Goal: Information Seeking & Learning: Compare options

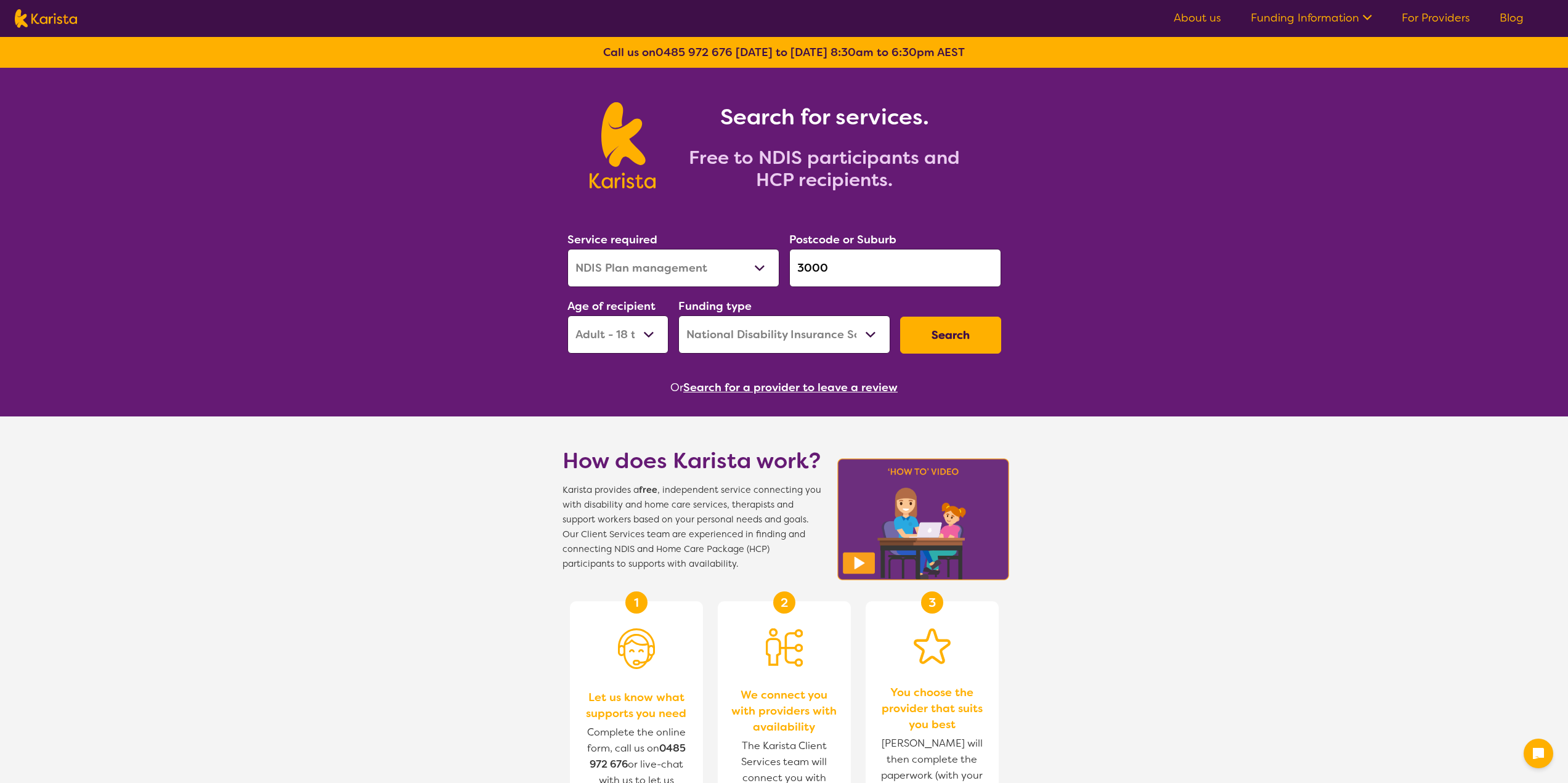
select select "NDIS Plan management"
select select "AD"
select select "NDIS"
click at [961, 345] on button "Search" at bounding box center [950, 335] width 101 height 37
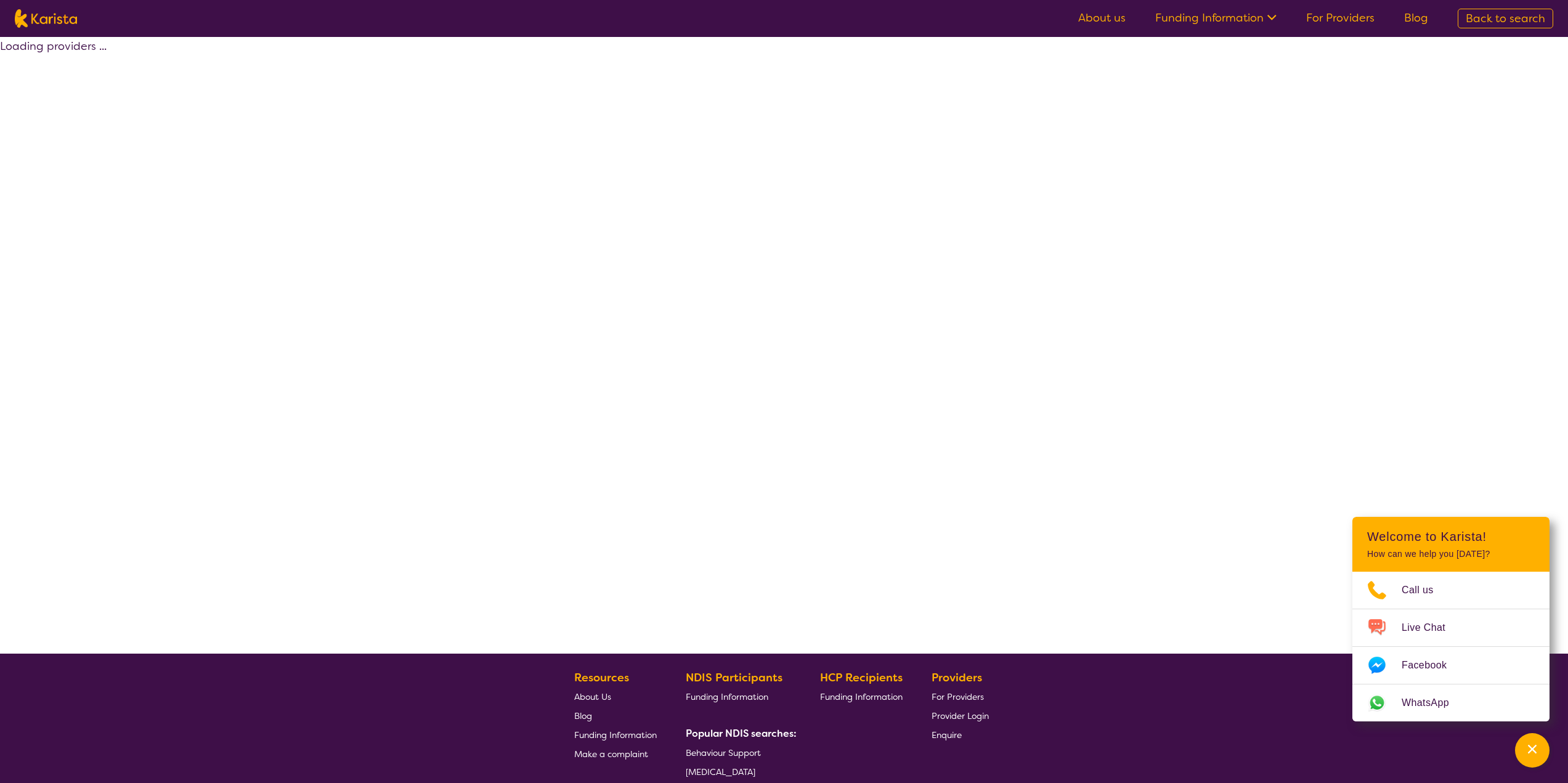
select select "by_score"
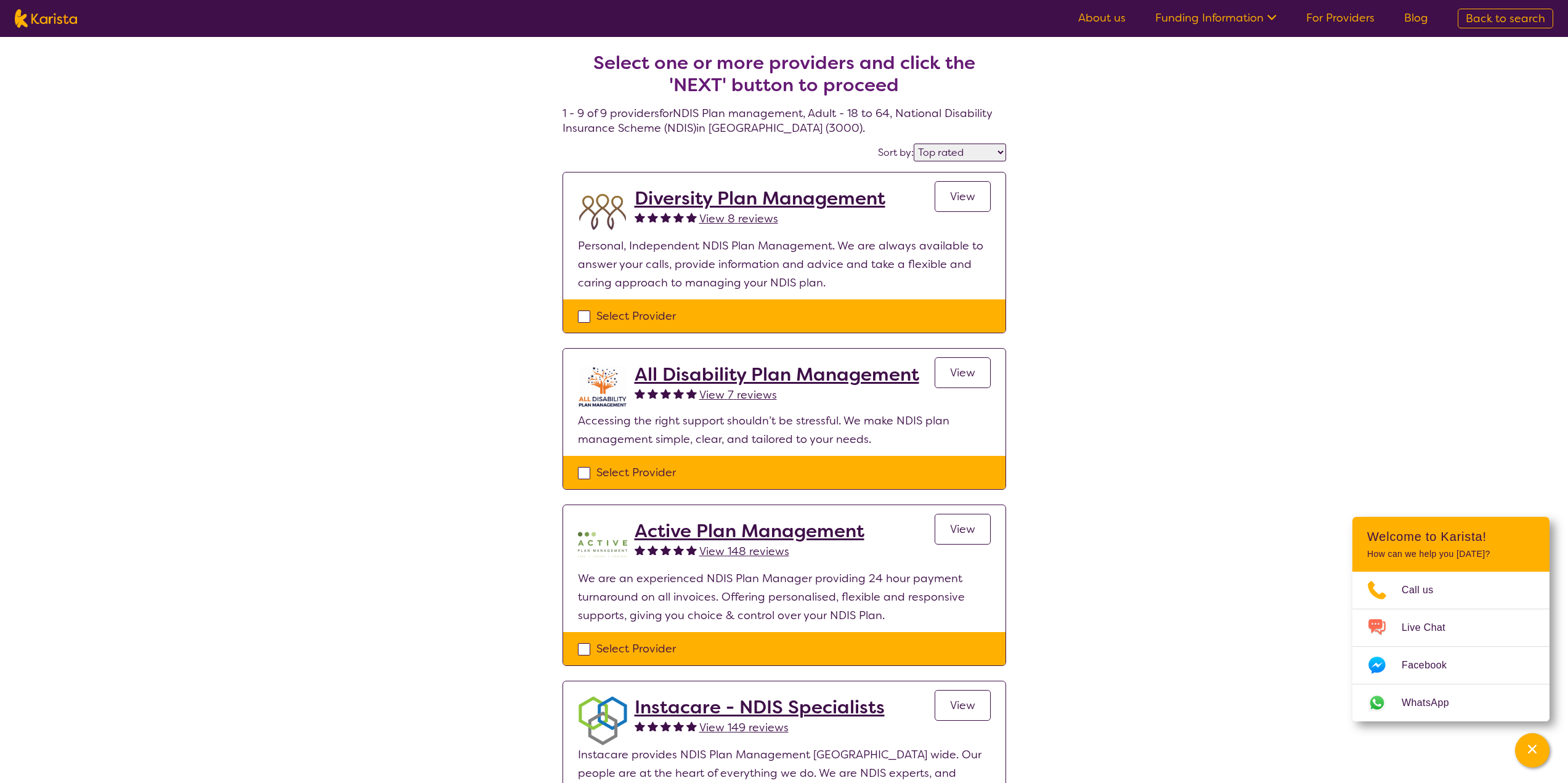
click at [971, 368] on span "View" at bounding box center [962, 373] width 25 height 15
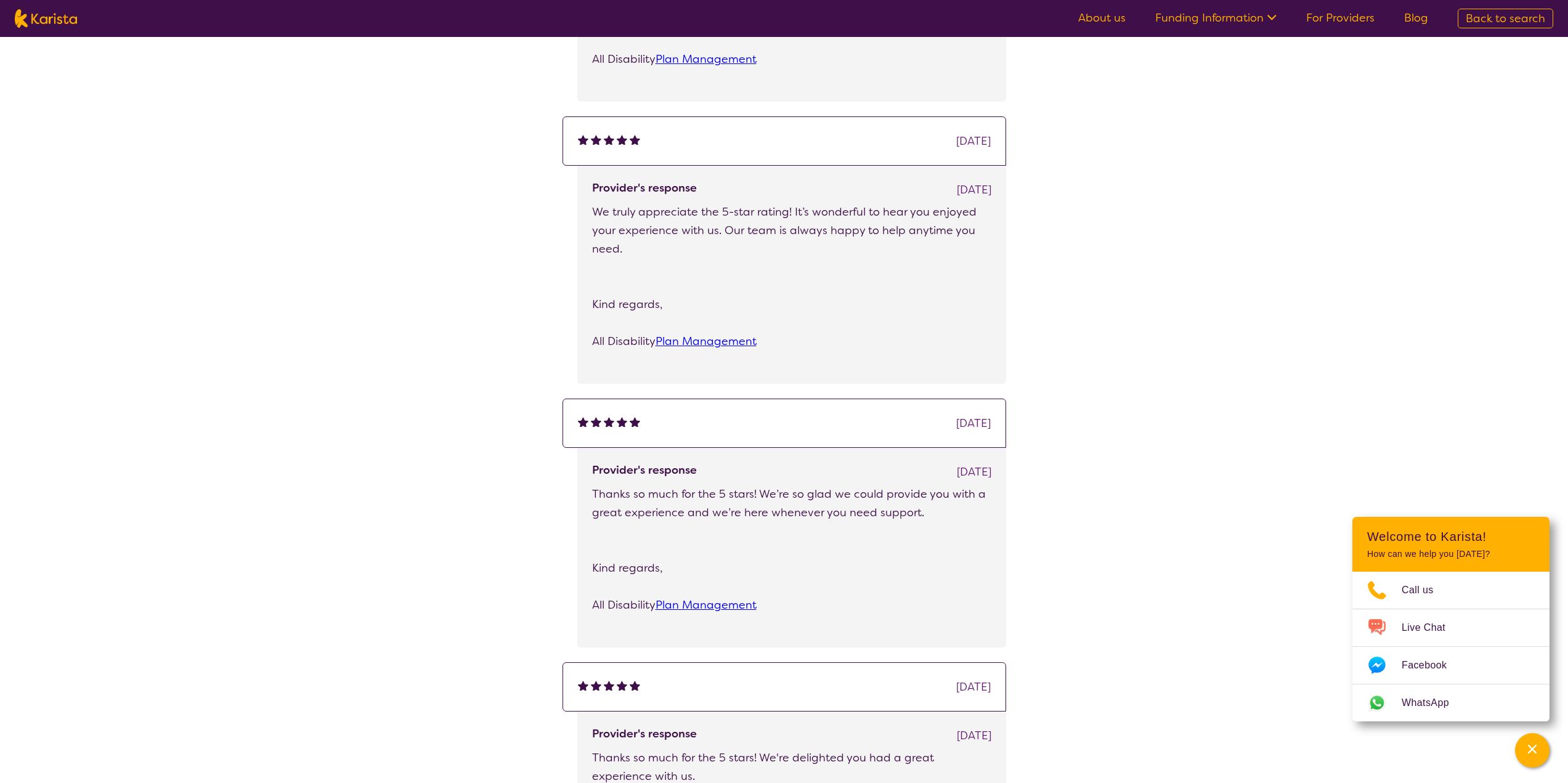
scroll to position [1603, 0]
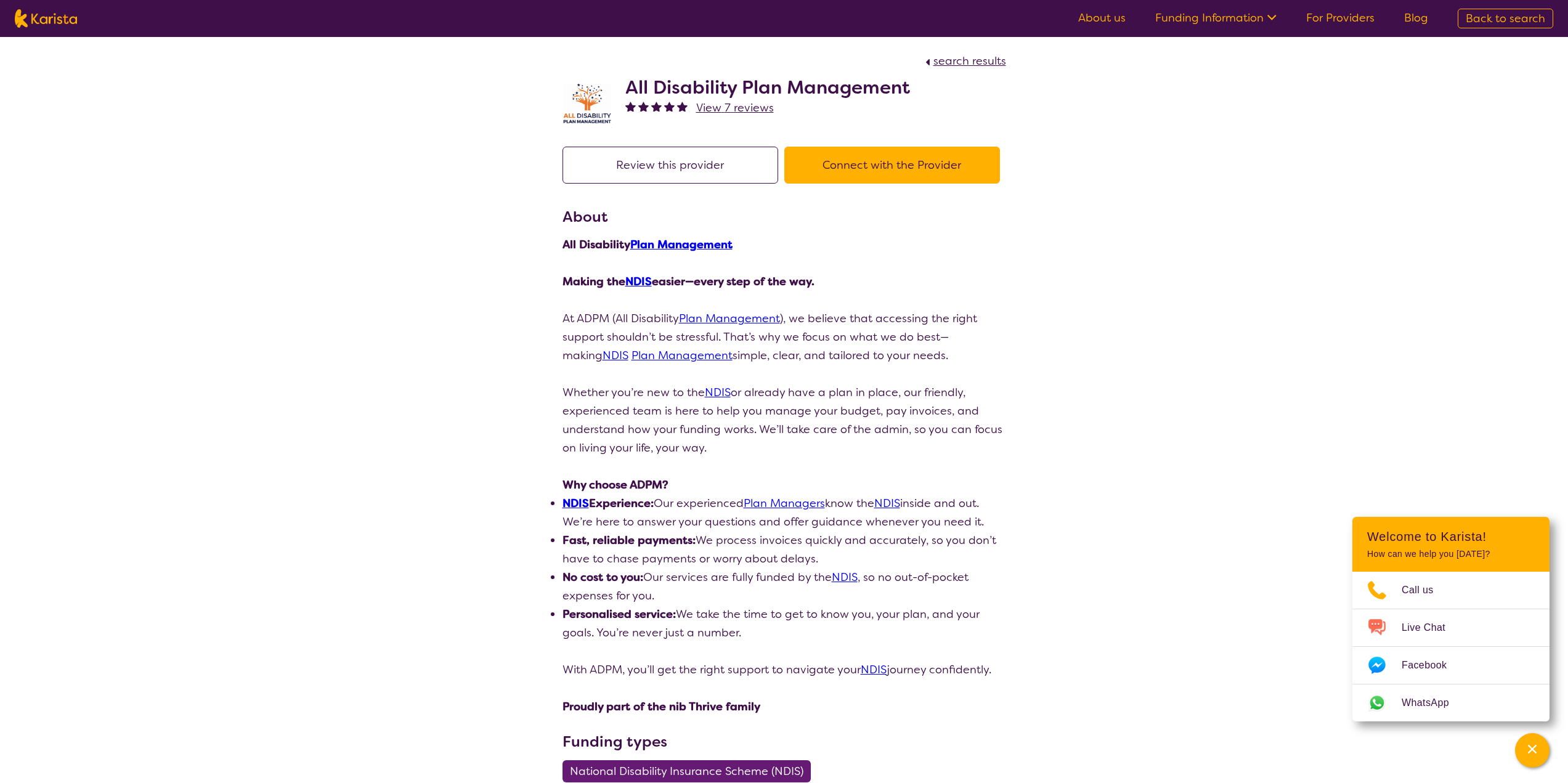
select select "by_score"
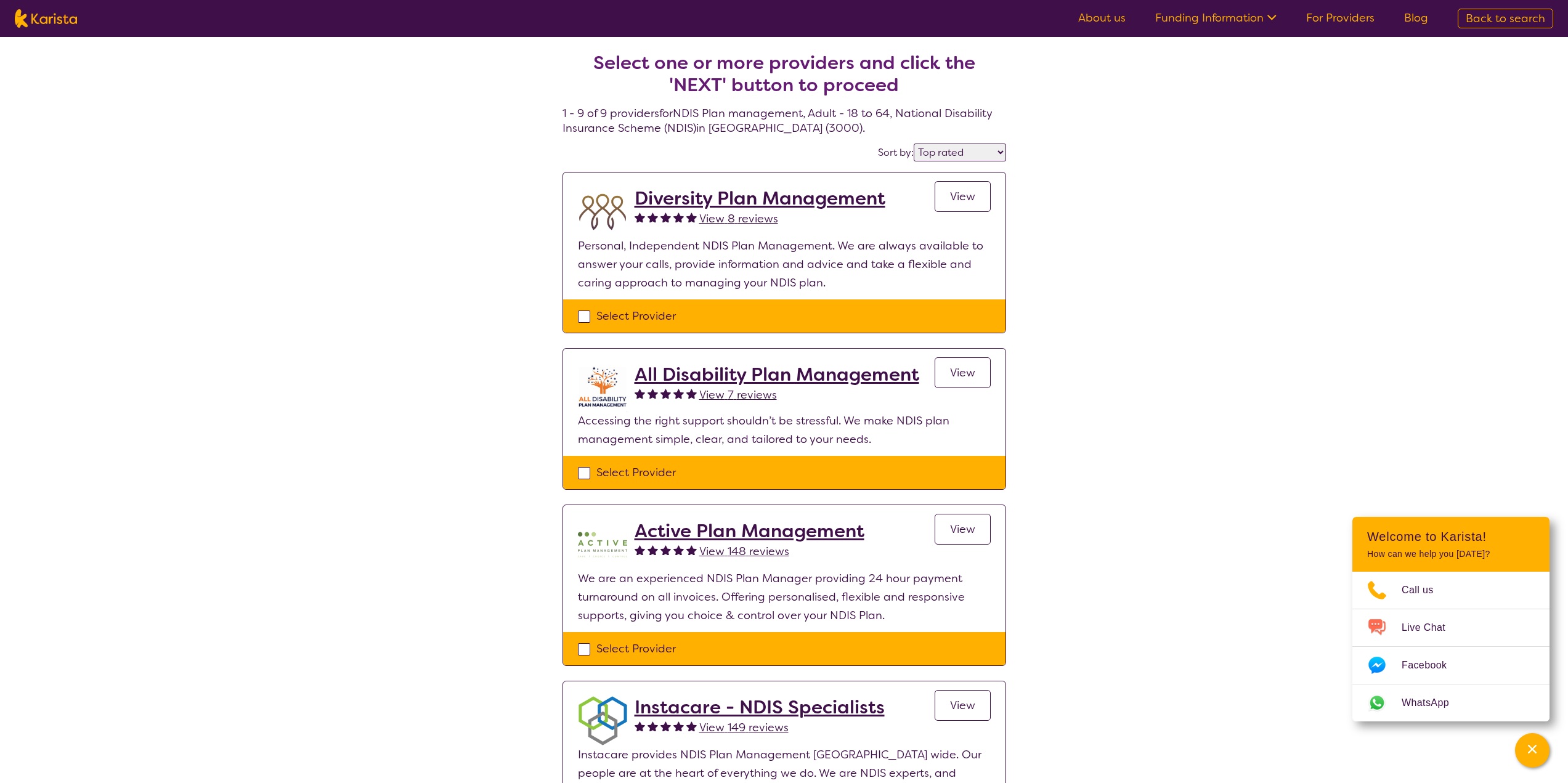
click at [957, 523] on span "View" at bounding box center [962, 529] width 25 height 15
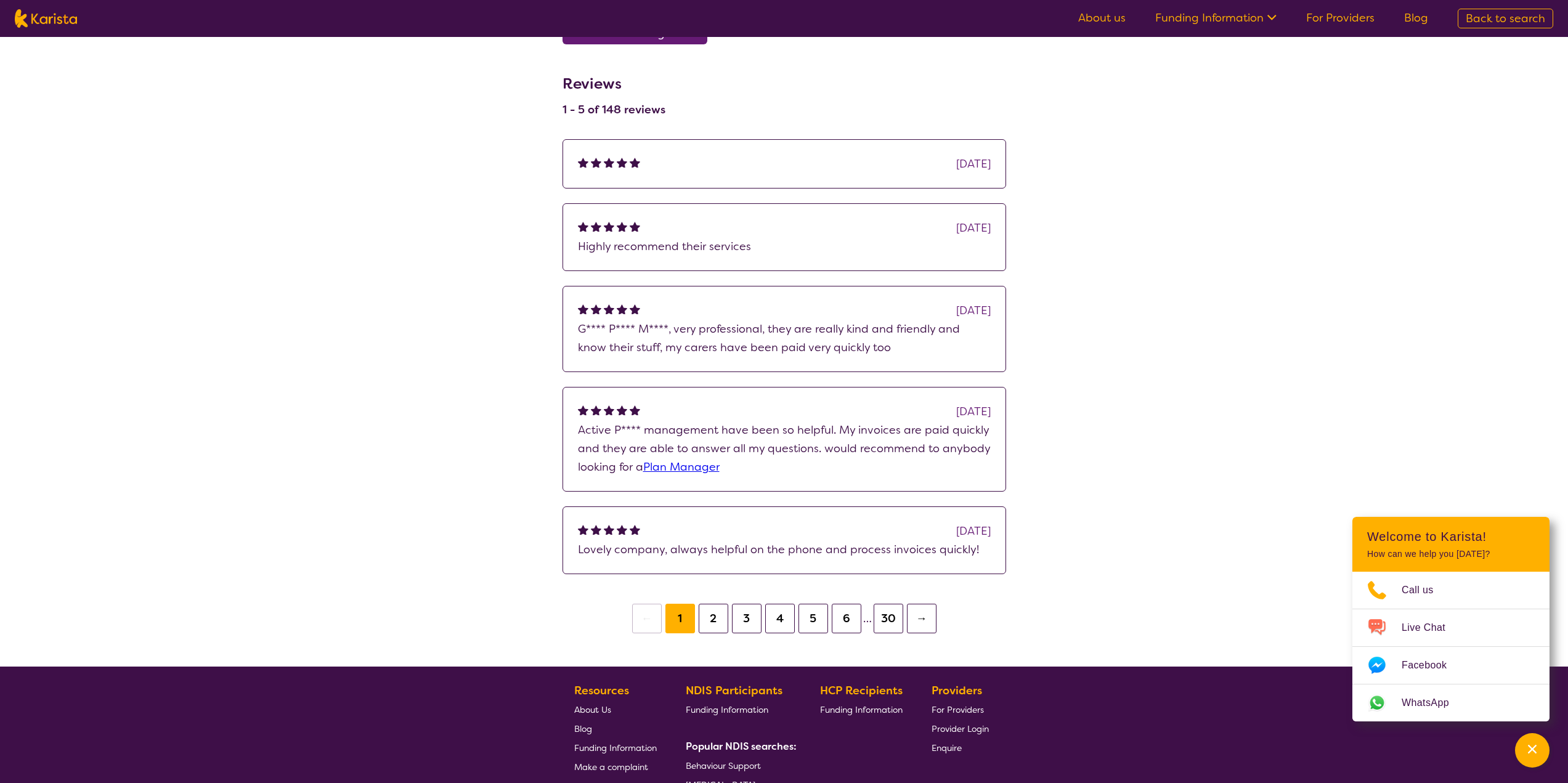
scroll to position [863, 0]
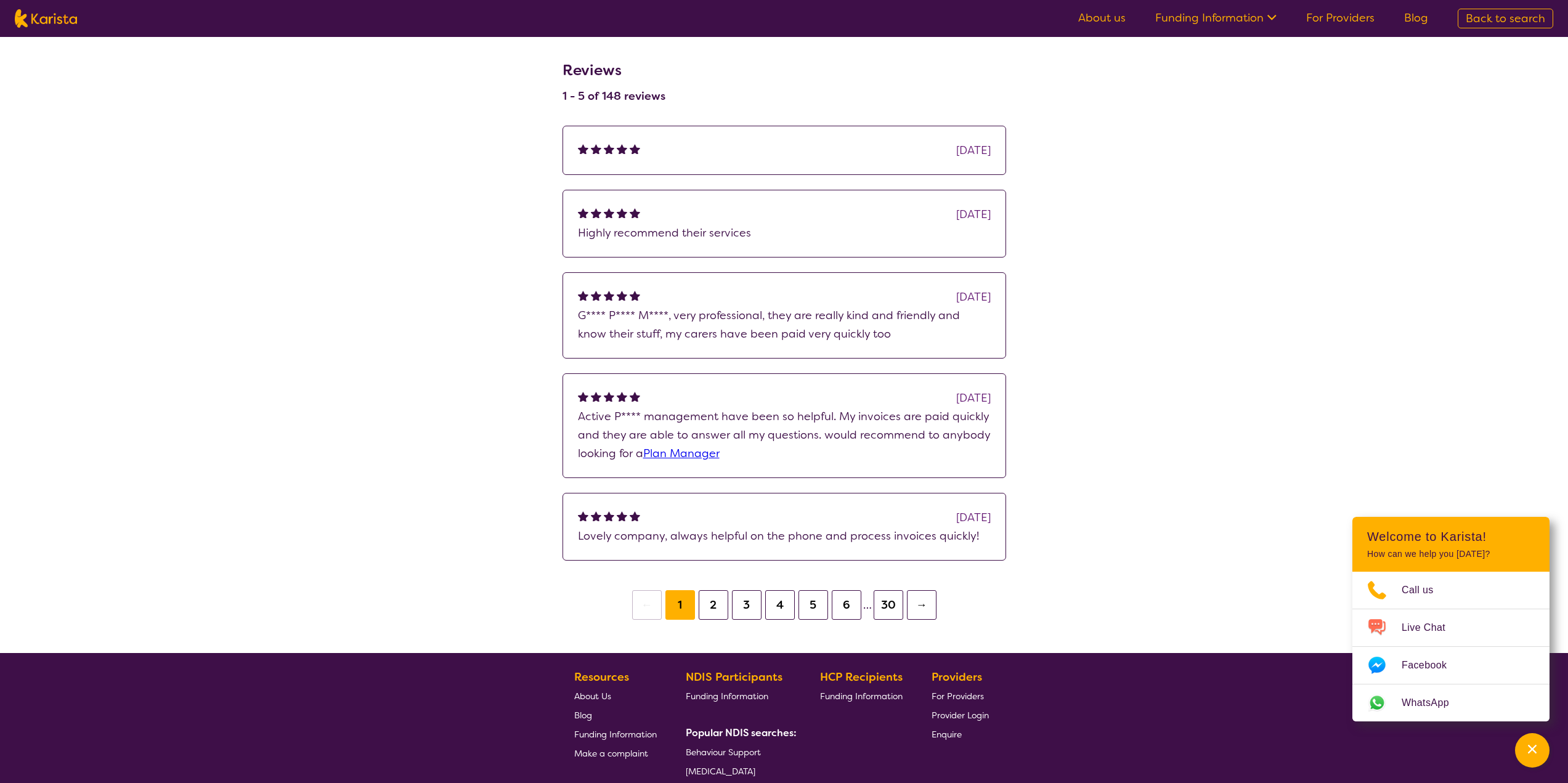
select select "by_score"
